Goal: Check status: Check status

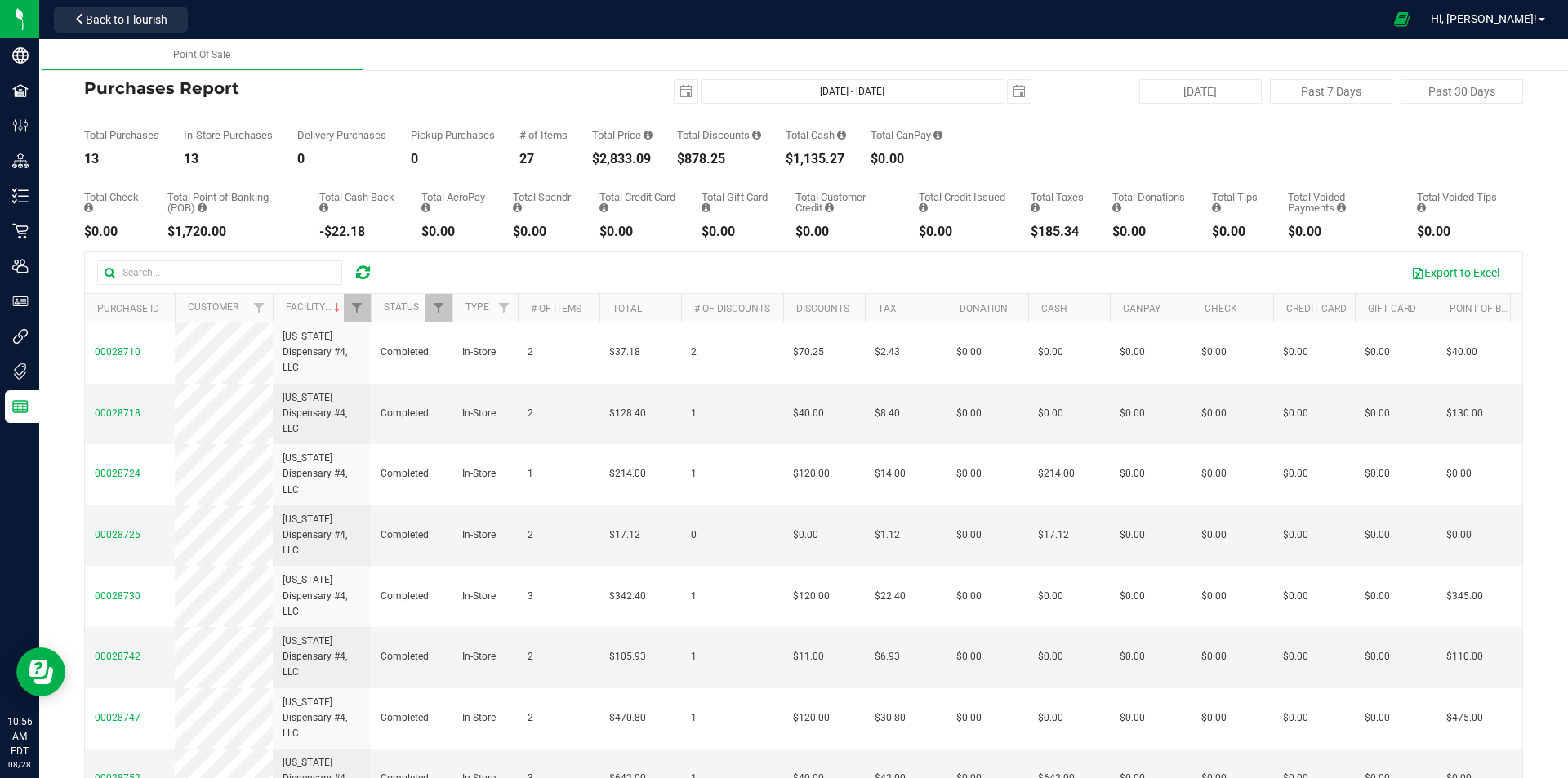
click at [364, 269] on icon at bounding box center [363, 272] width 14 height 16
click at [363, 270] on icon at bounding box center [363, 272] width 14 height 16
click at [353, 314] on span "Filter" at bounding box center [356, 307] width 13 height 13
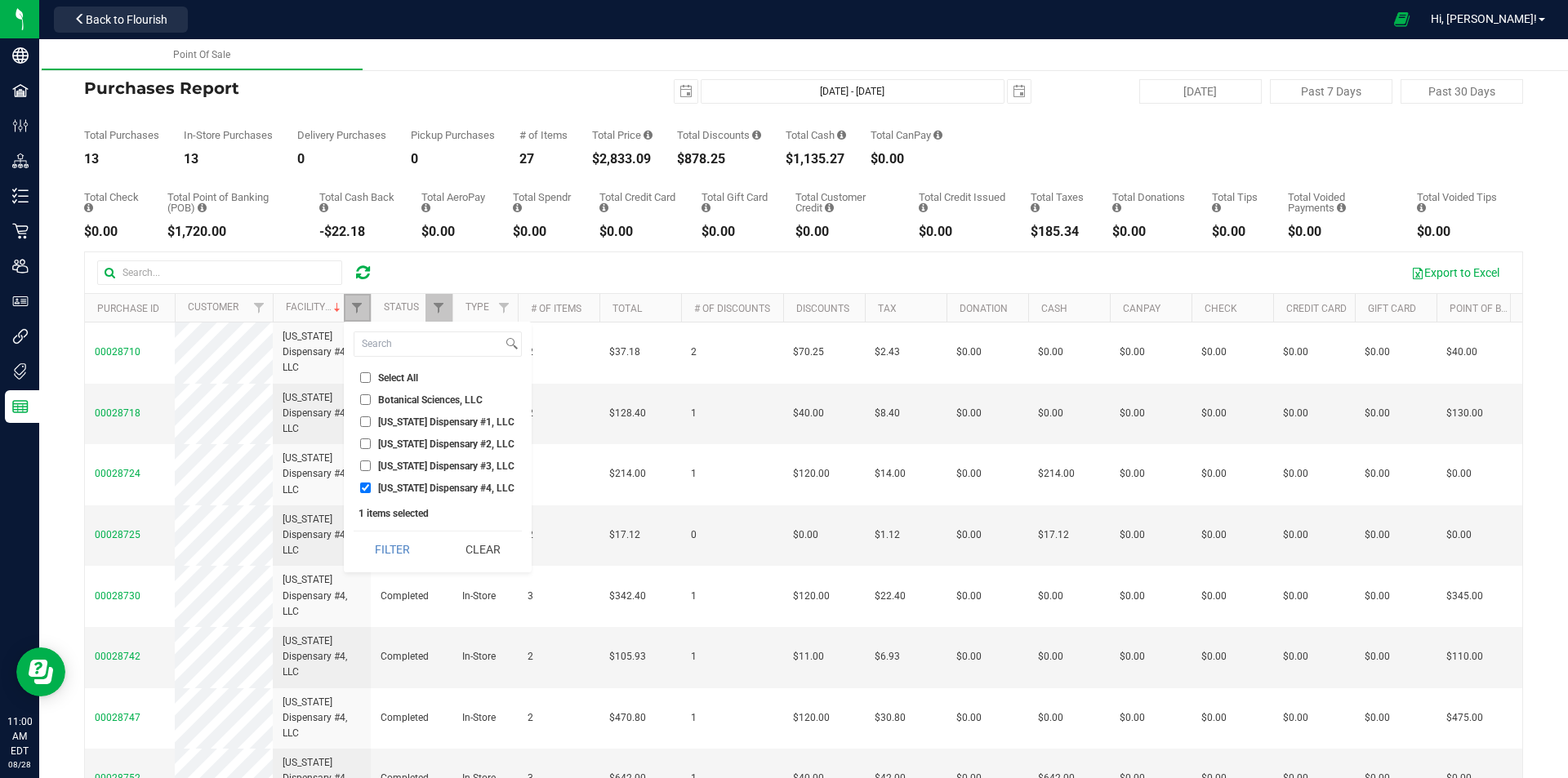
click at [354, 320] on link "Filter" at bounding box center [358, 307] width 27 height 28
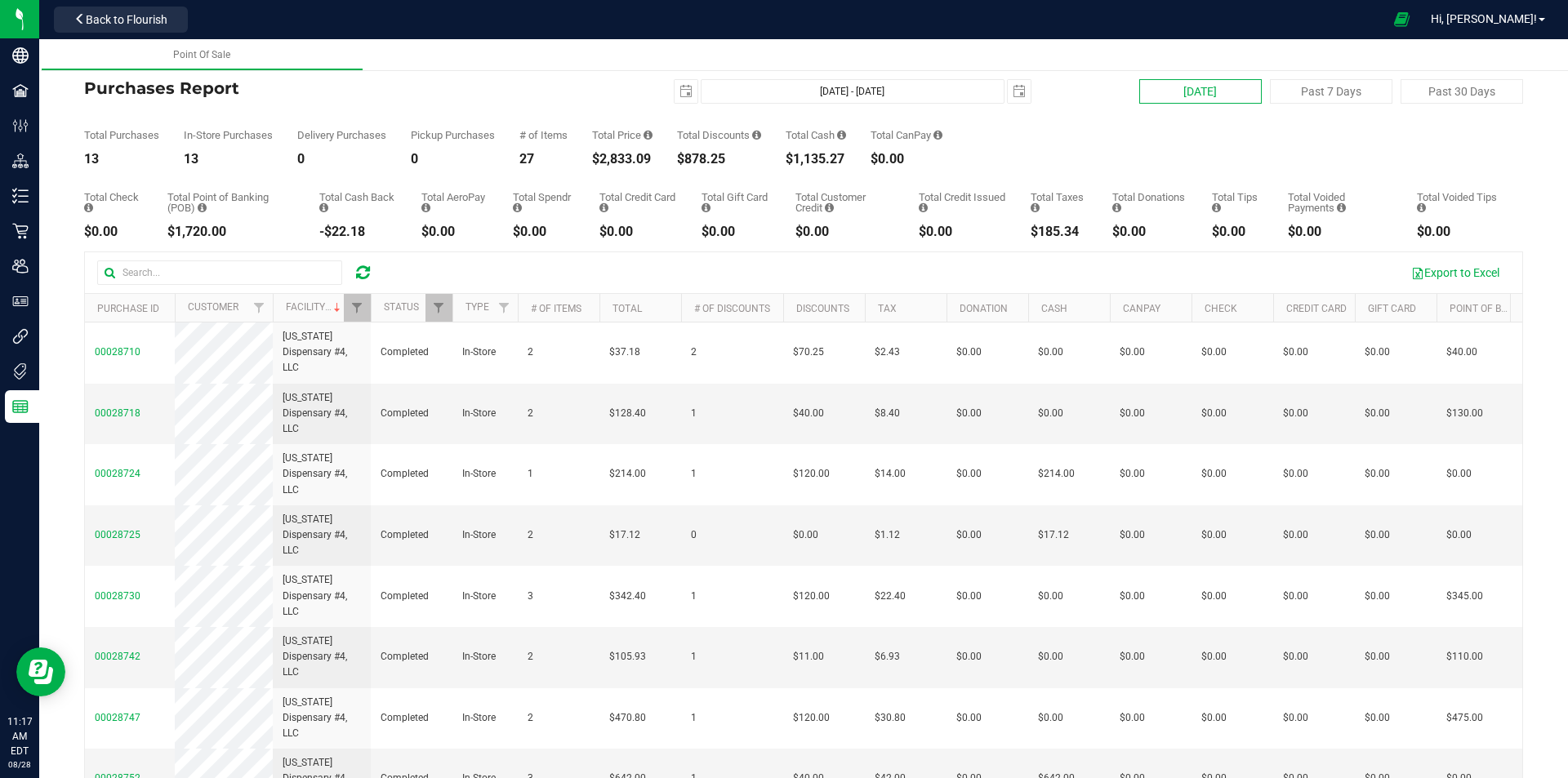
click at [1209, 82] on button "[DATE]" at bounding box center [1200, 91] width 123 height 25
type input "[DATE] - [DATE]"
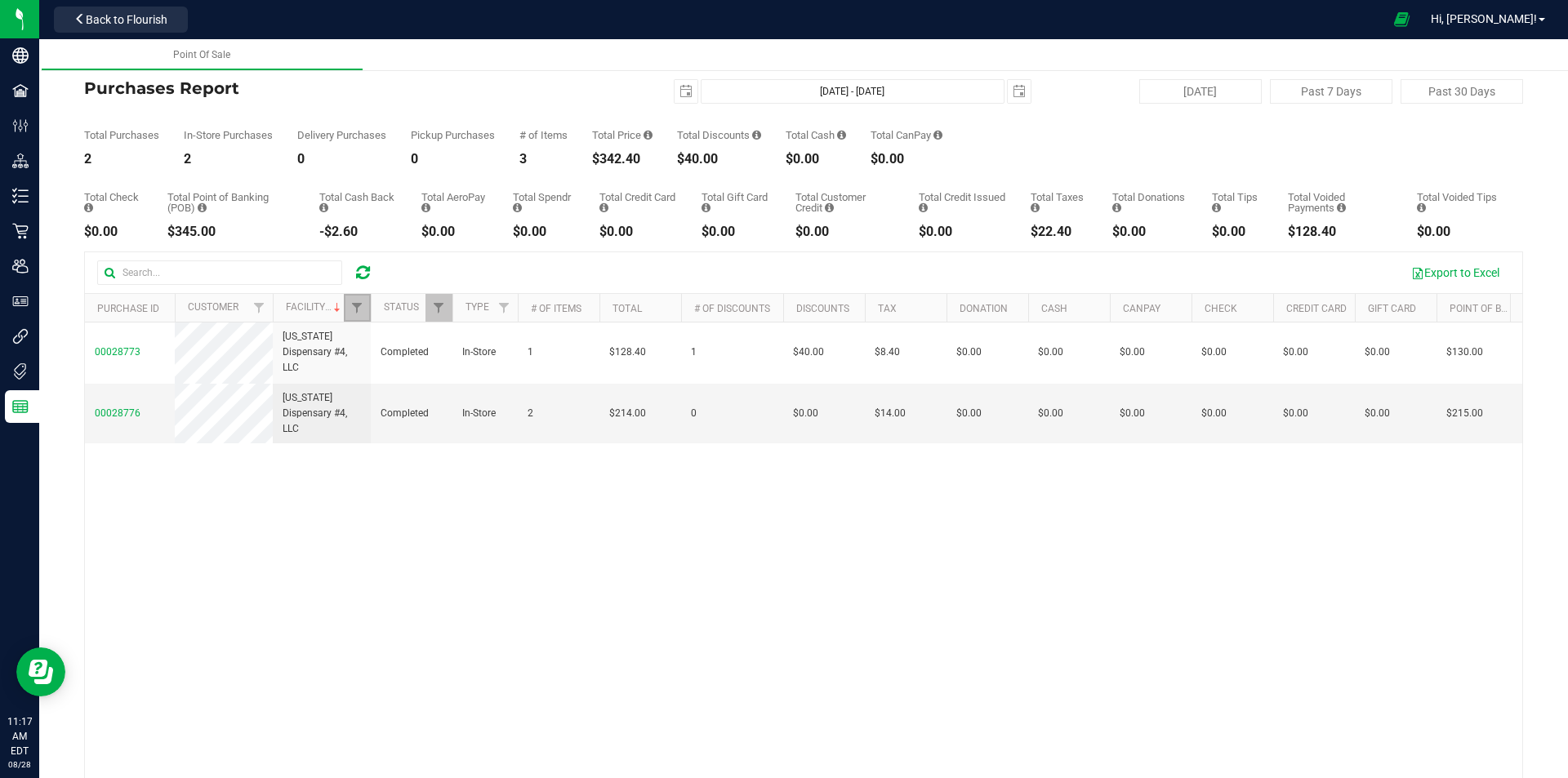
click at [362, 300] on link "Filter" at bounding box center [358, 307] width 27 height 28
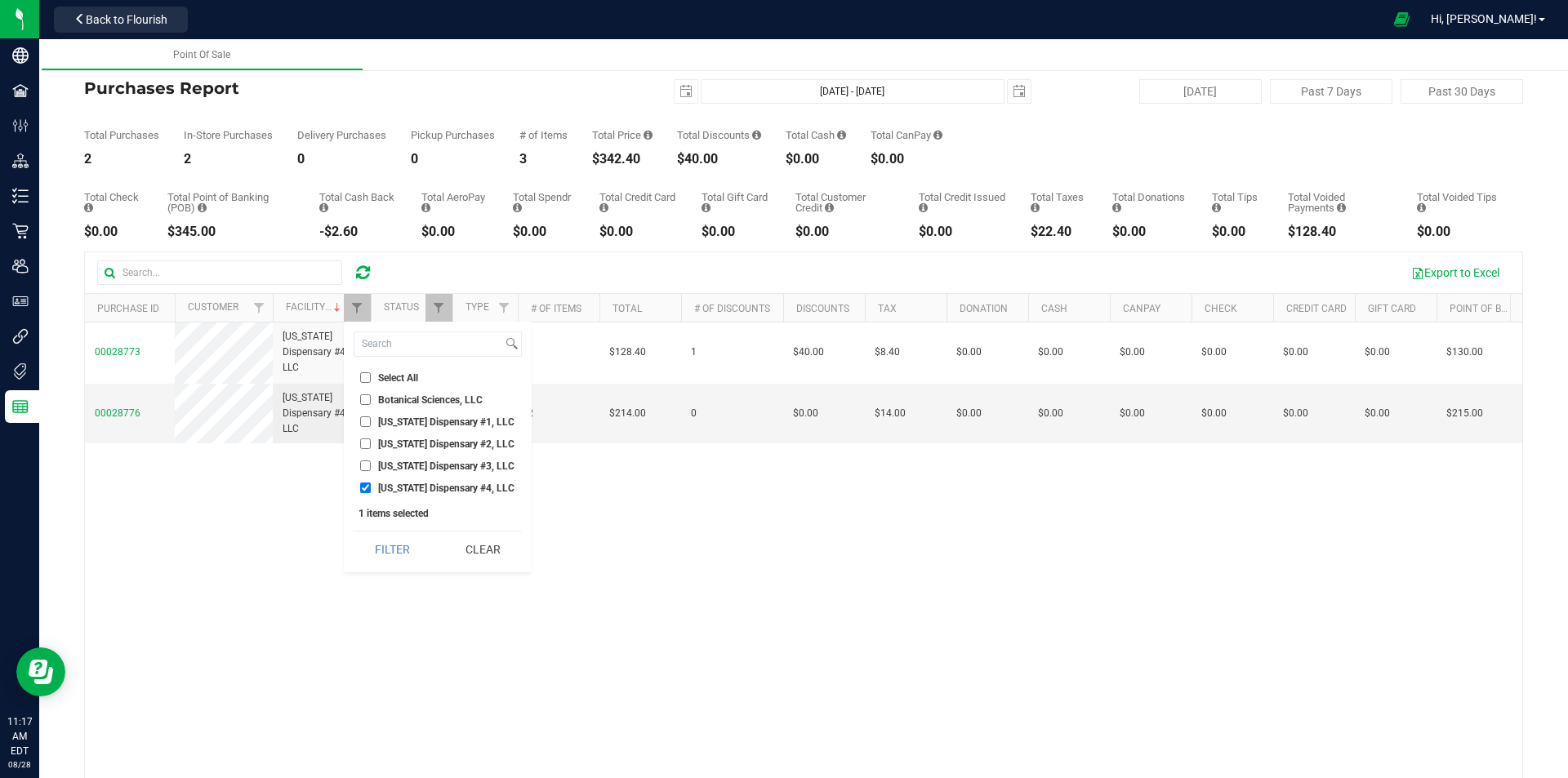
click at [467, 417] on span "[US_STATE] Dispensary #1, LLC" at bounding box center [446, 422] width 136 height 10
click at [370, 417] on input "[US_STATE] Dispensary #1, LLC" at bounding box center [365, 421] width 10 height 10
checkbox input "true"
click at [462, 483] on span "[US_STATE] Dispensary #4, LLC" at bounding box center [446, 489] width 136 height 10
click at [370, 483] on input "[US_STATE] Dispensary #4, LLC" at bounding box center [365, 488] width 10 height 10
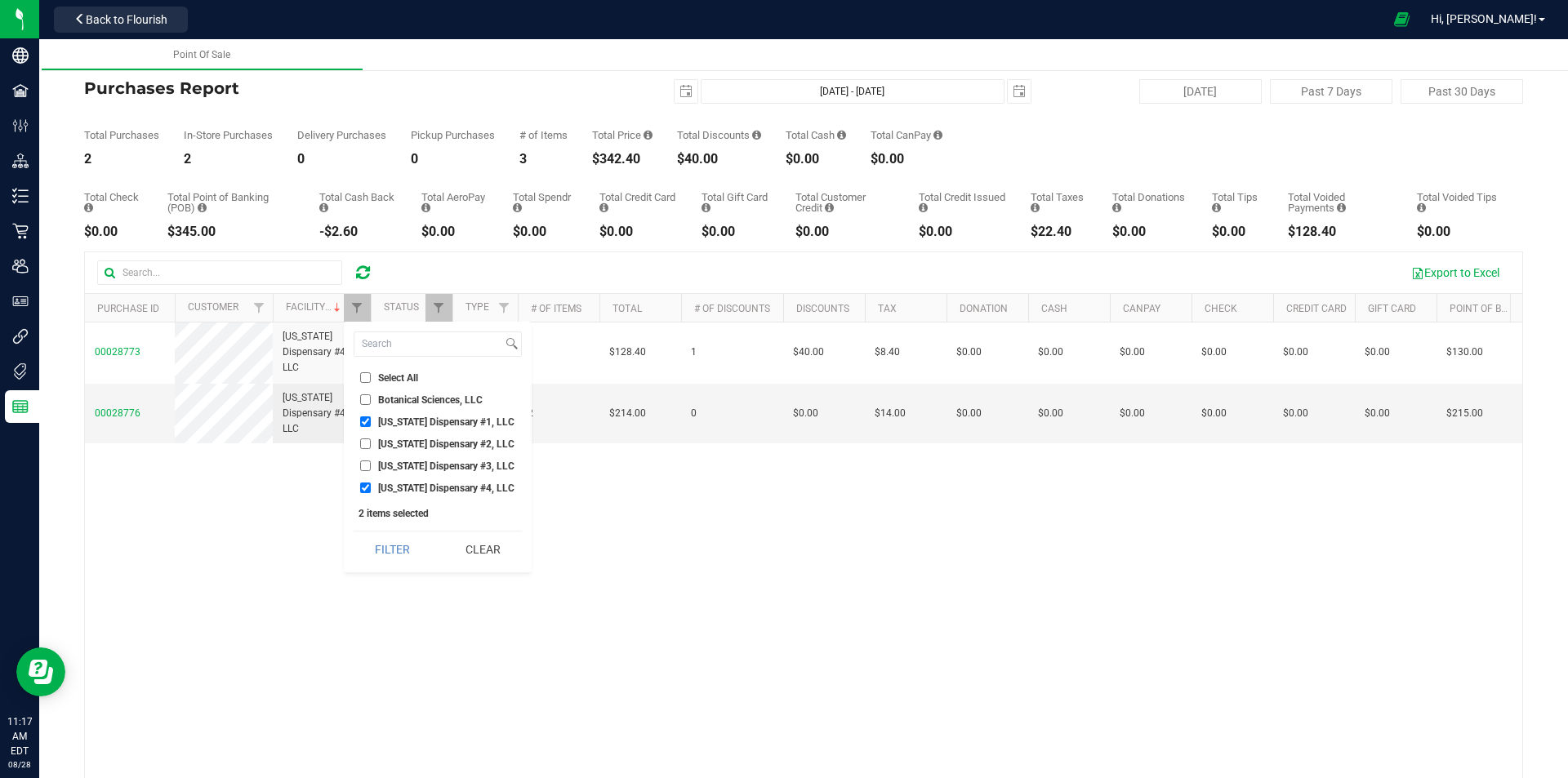
checkbox input "false"
click at [426, 537] on button "Filter" at bounding box center [393, 549] width 78 height 36
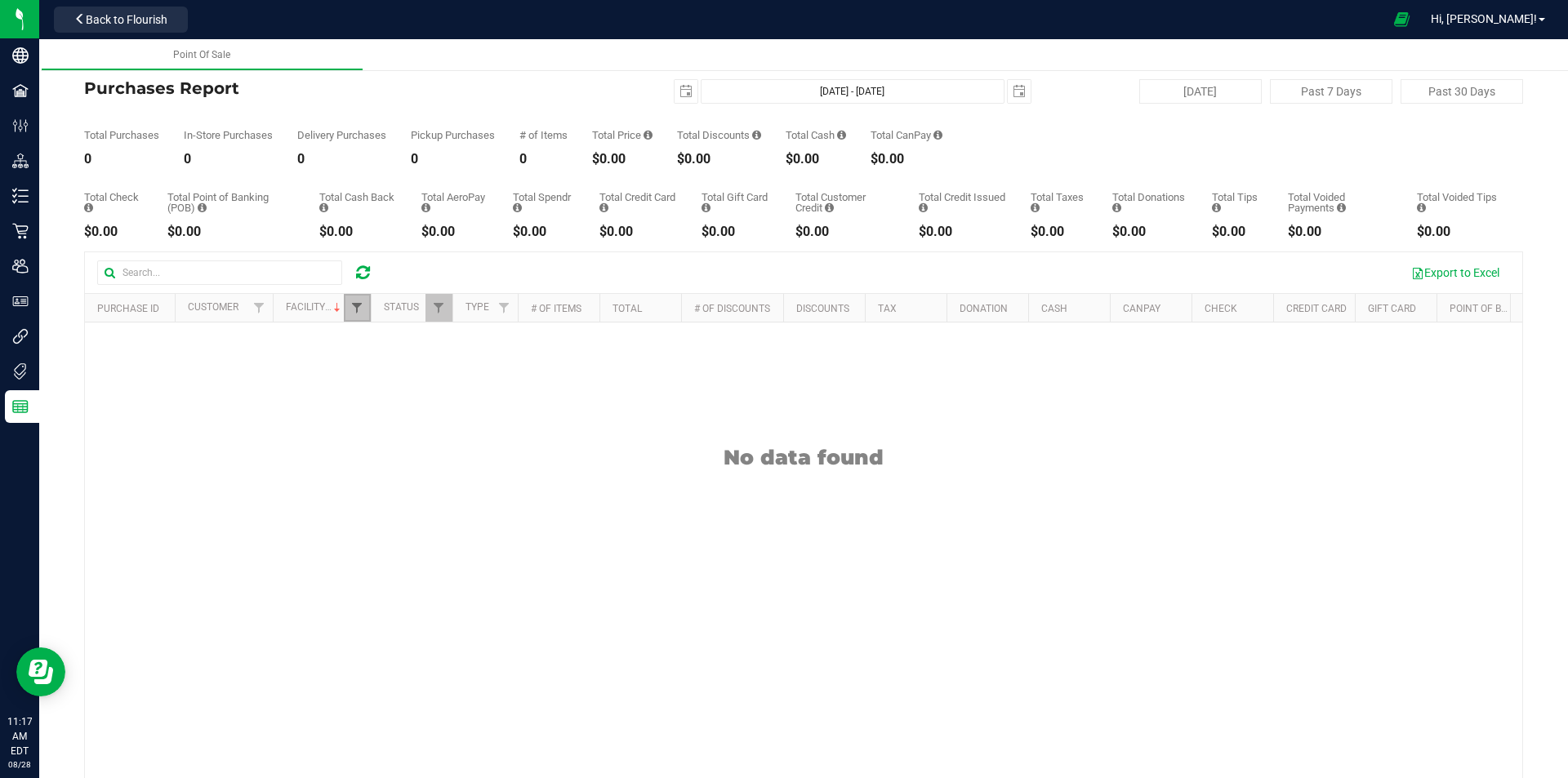
click at [355, 306] on span "Filter" at bounding box center [356, 307] width 13 height 13
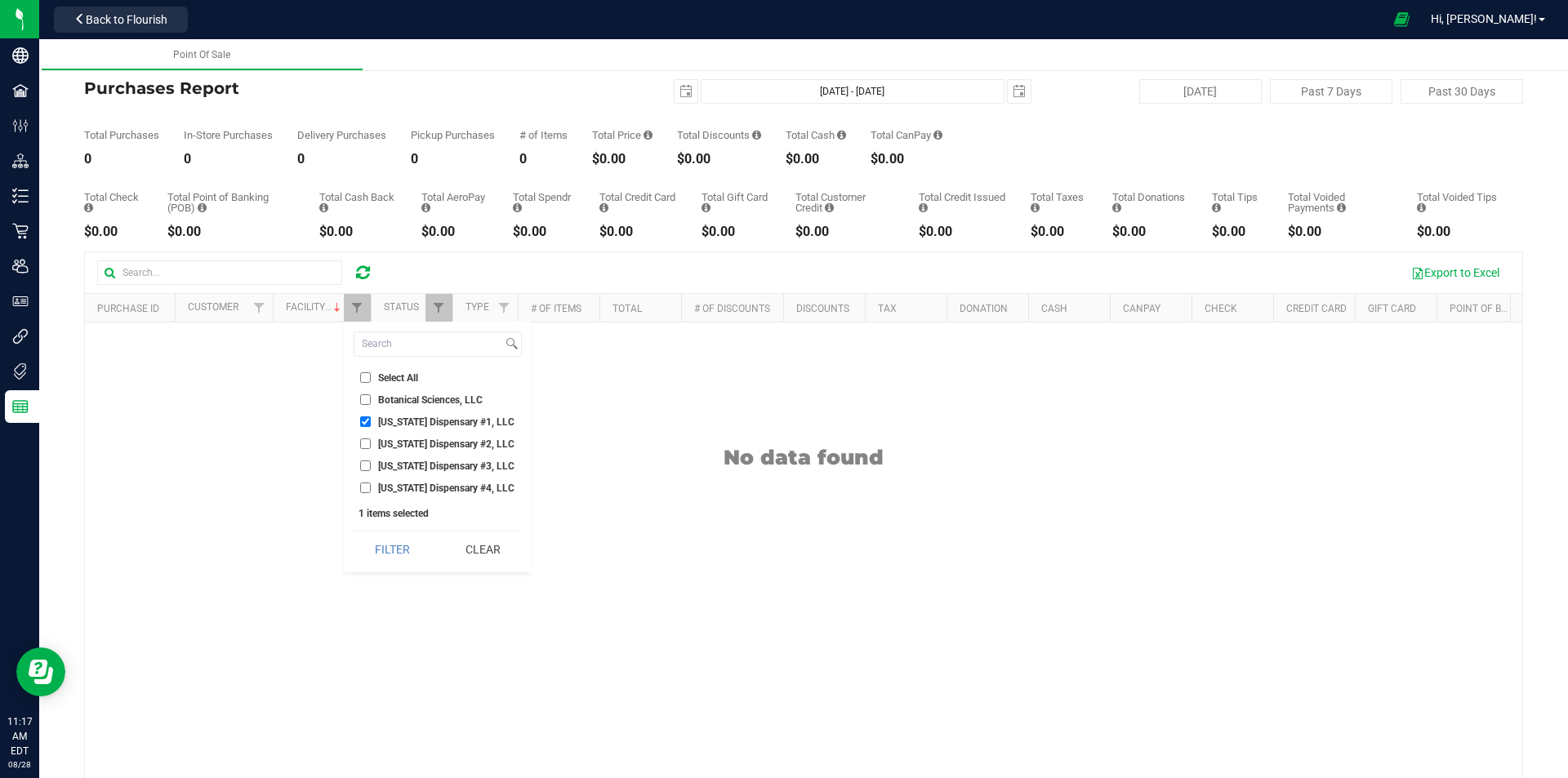
click at [384, 425] on span "[US_STATE] Dispensary #1, LLC" at bounding box center [446, 422] width 136 height 10
click at [370, 425] on input "[US_STATE] Dispensary #1, LLC" at bounding box center [365, 421] width 10 height 10
checkbox input "false"
click at [397, 445] on span "[US_STATE] Dispensary #2, LLC" at bounding box center [446, 444] width 136 height 10
click at [370, 445] on input "[US_STATE] Dispensary #2, LLC" at bounding box center [365, 443] width 10 height 10
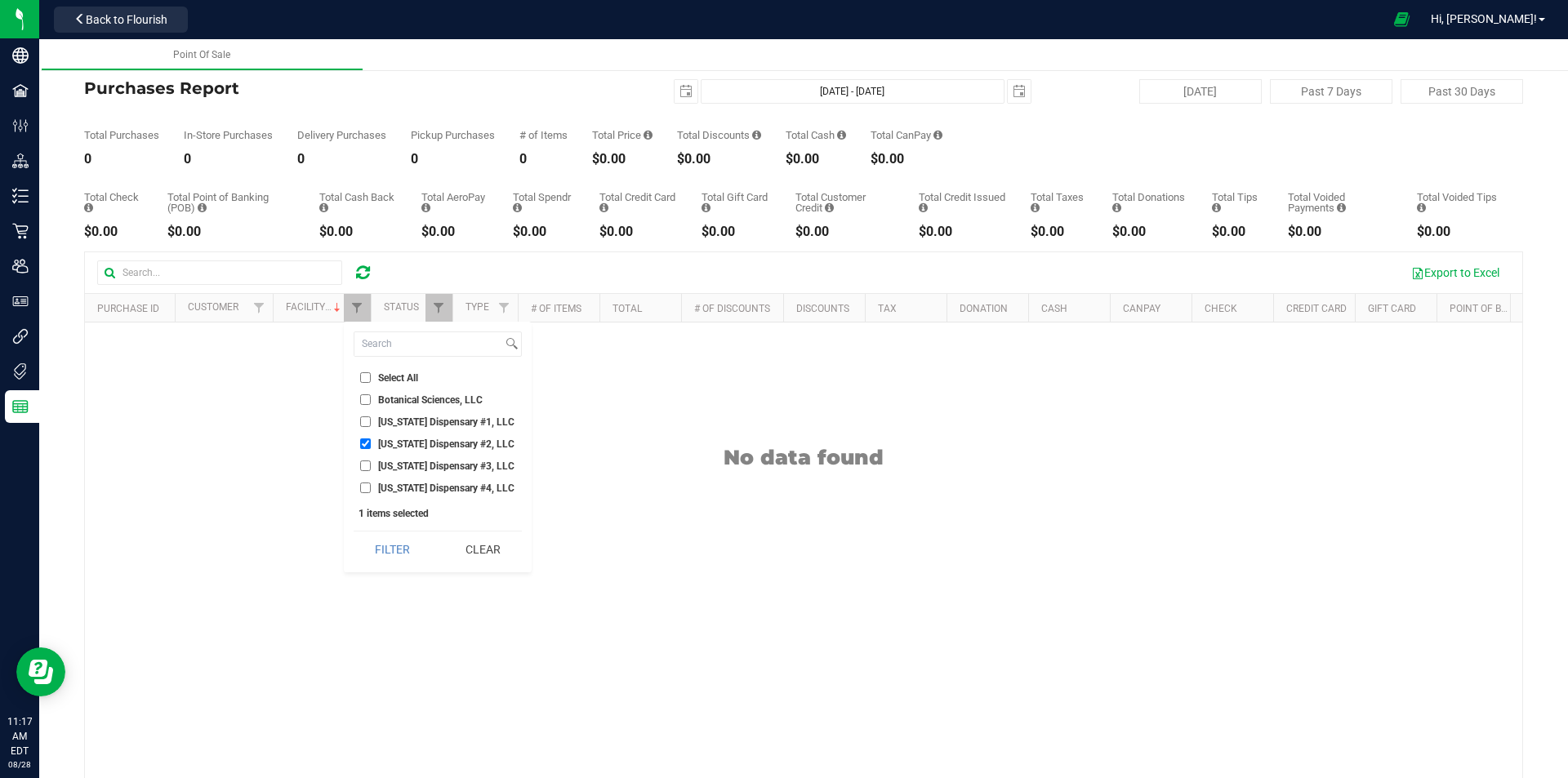
drag, startPoint x: 396, startPoint y: 541, endPoint x: 363, endPoint y: 321, distance: 222.5
click at [396, 538] on button "Filter" at bounding box center [393, 549] width 78 height 36
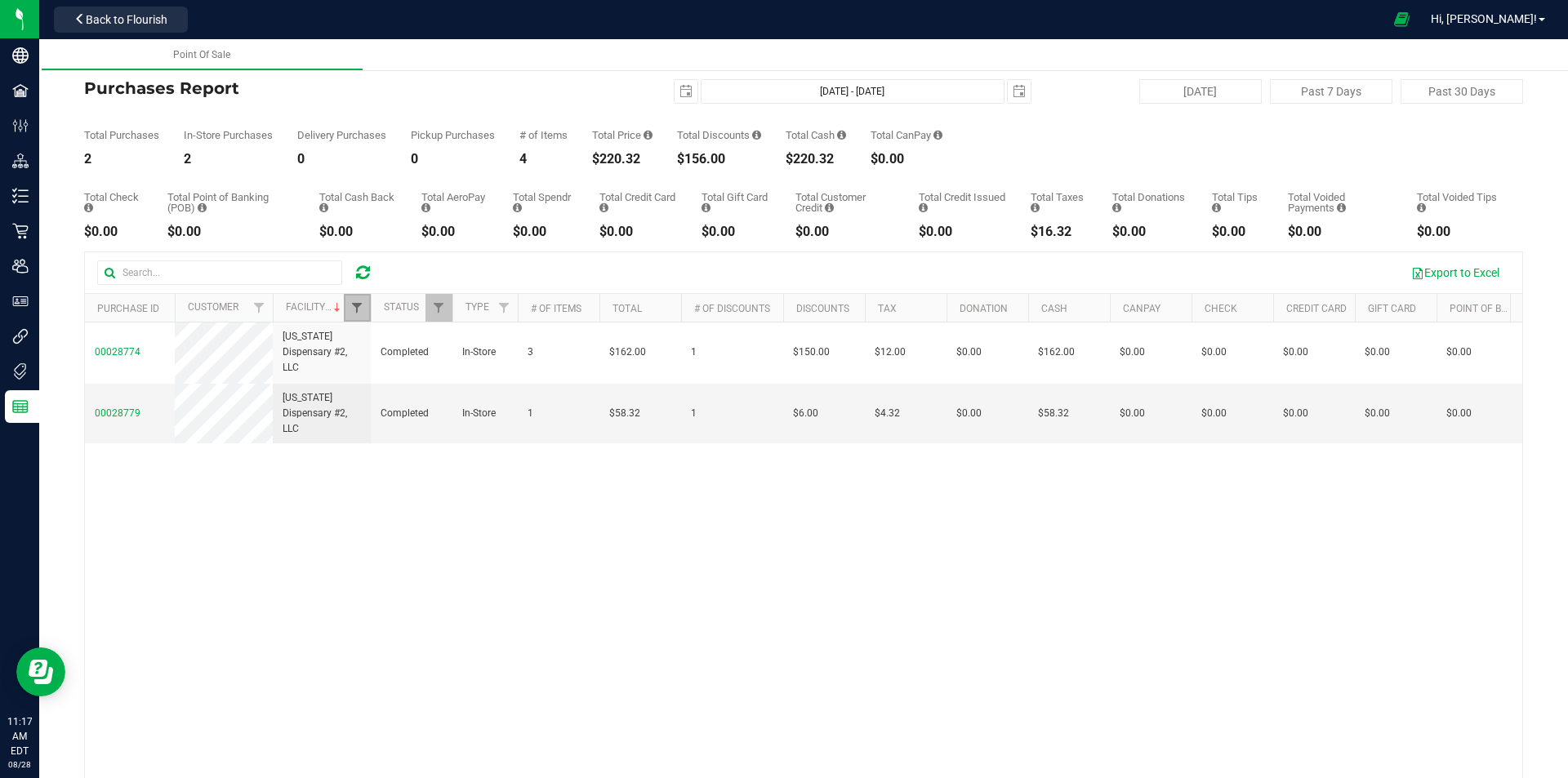
click at [353, 305] on span "Filter" at bounding box center [356, 307] width 13 height 13
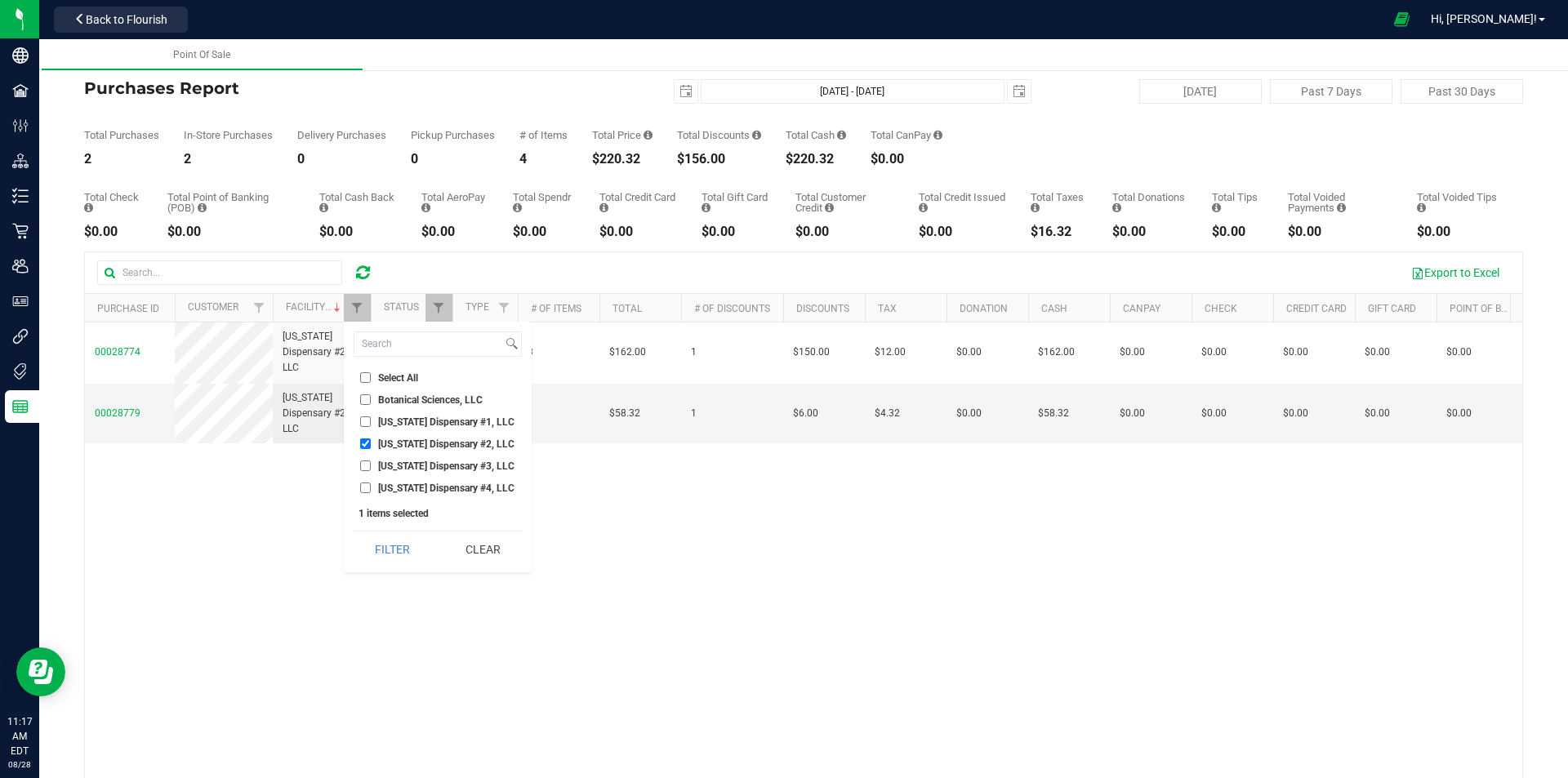
click at [399, 443] on span "[US_STATE] Dispensary #2, LLC" at bounding box center [446, 444] width 136 height 10
click at [370, 443] on input "[US_STATE] Dispensary #2, LLC" at bounding box center [365, 443] width 10 height 10
checkbox input "false"
click at [399, 467] on span "[US_STATE] Dispensary #3, LLC" at bounding box center [446, 466] width 136 height 10
click at [370, 467] on input "[US_STATE] Dispensary #3, LLC" at bounding box center [365, 466] width 10 height 10
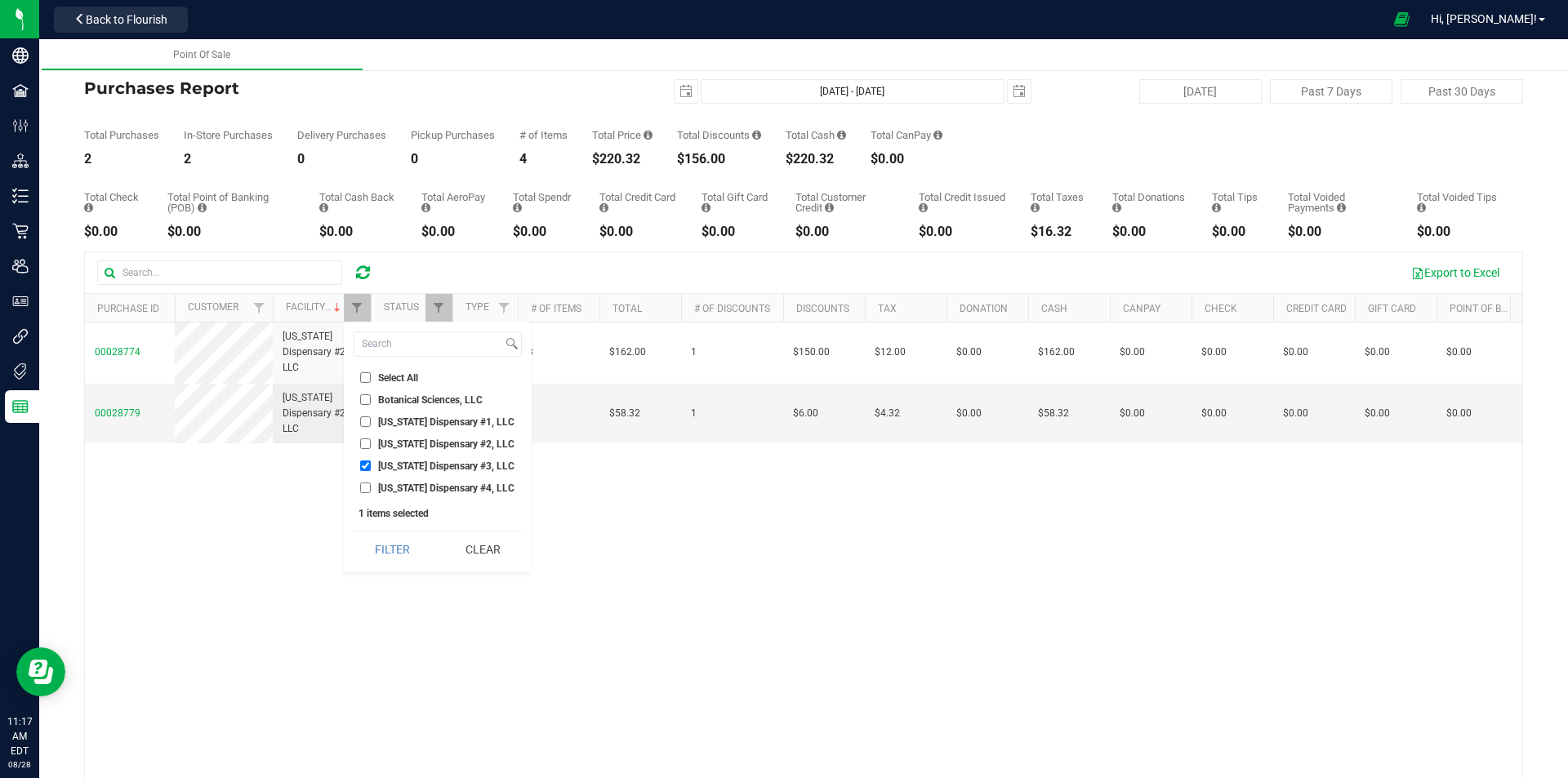
click at [396, 544] on button "Filter" at bounding box center [393, 549] width 78 height 36
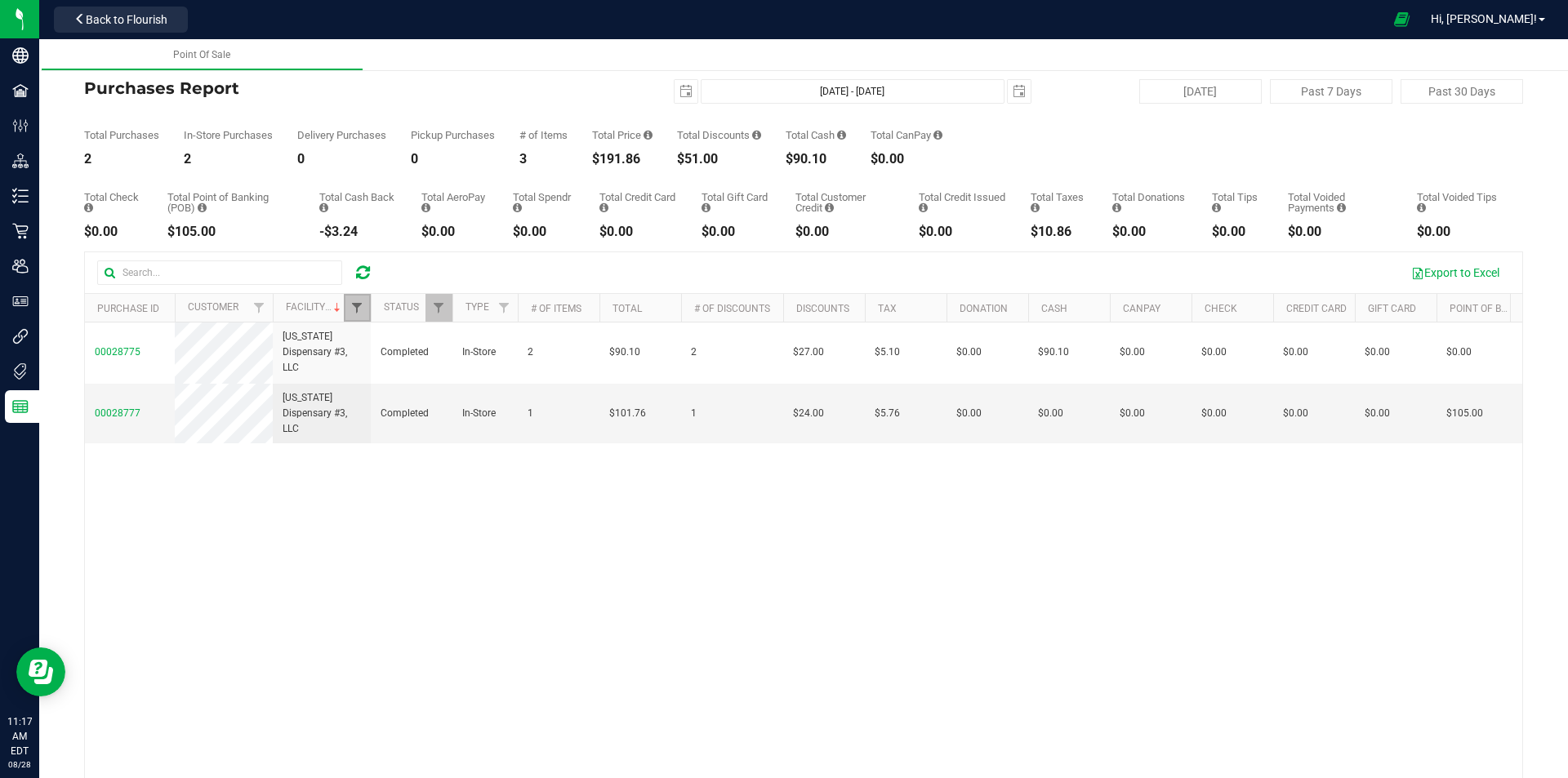
click at [354, 306] on span "Filter" at bounding box center [356, 307] width 13 height 13
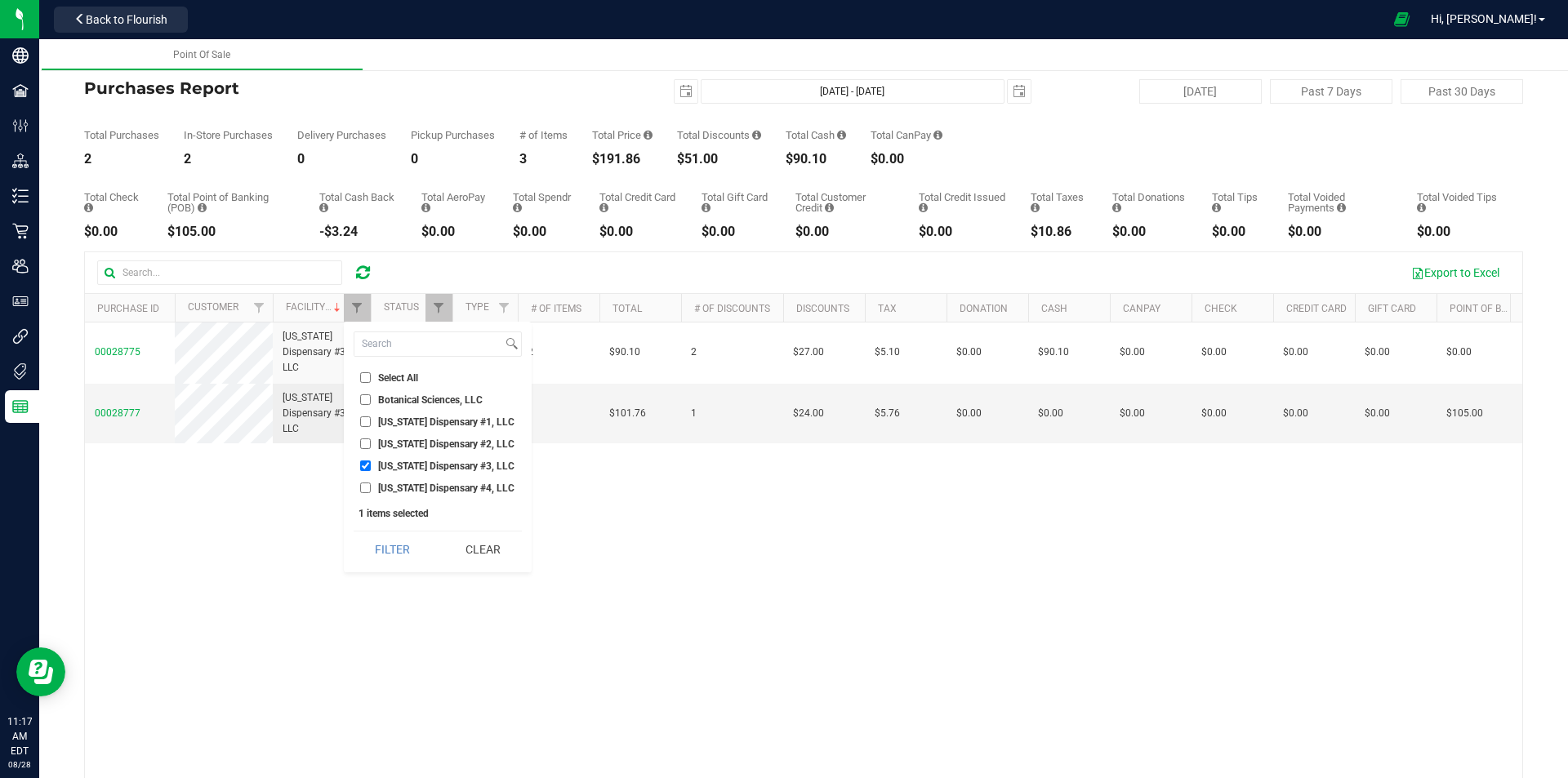
click at [430, 466] on span "[US_STATE] Dispensary #3, LLC" at bounding box center [446, 466] width 136 height 10
click at [370, 466] on input "[US_STATE] Dispensary #3, LLC" at bounding box center [365, 466] width 10 height 10
checkbox input "false"
click at [433, 484] on span "[US_STATE] Dispensary #4, LLC" at bounding box center [446, 489] width 136 height 10
click at [370, 484] on input "[US_STATE] Dispensary #4, LLC" at bounding box center [365, 488] width 10 height 10
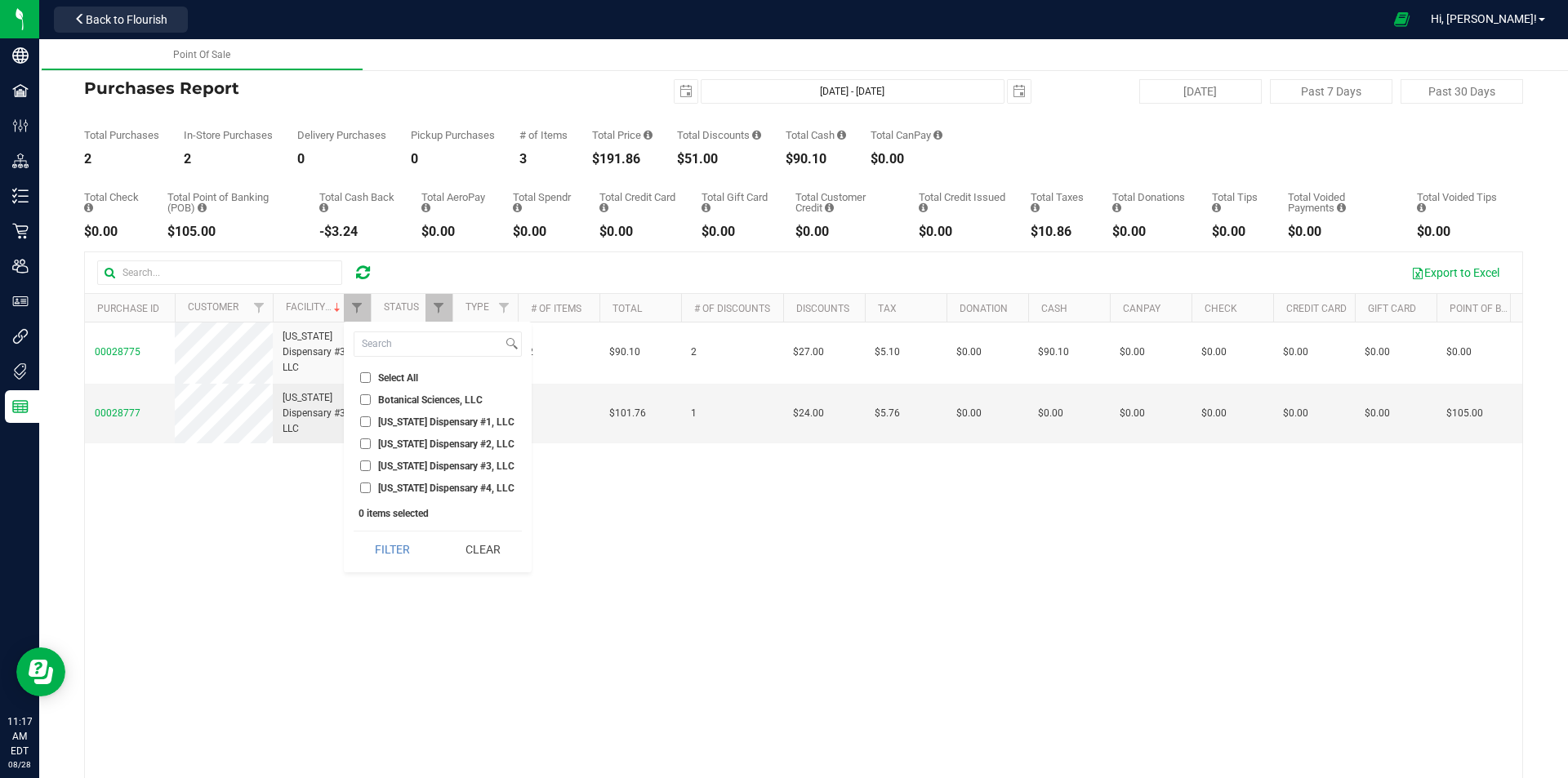
checkbox input "true"
click at [409, 540] on button "Filter" at bounding box center [393, 549] width 78 height 36
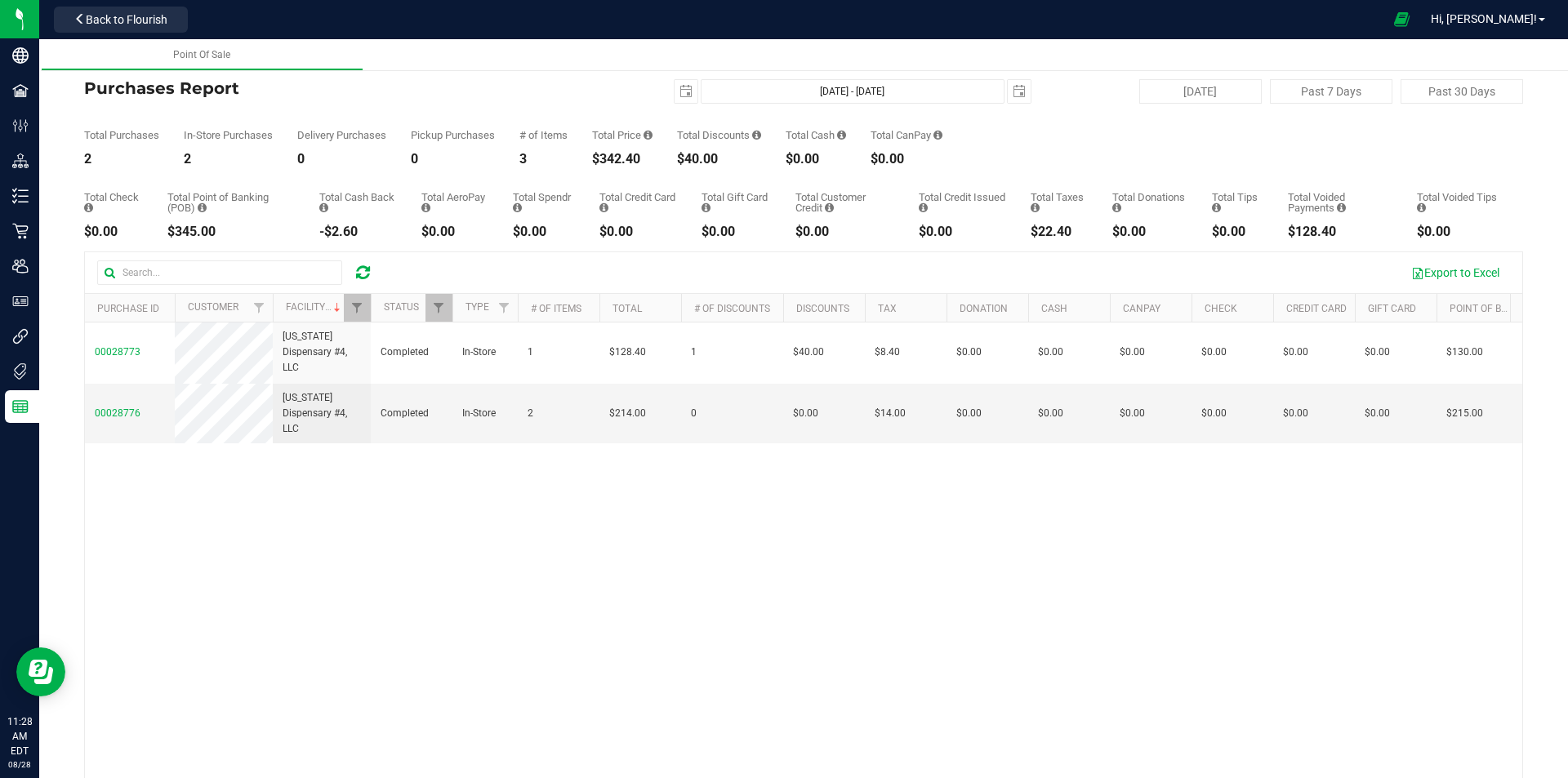
click at [369, 269] on icon at bounding box center [363, 272] width 14 height 16
